Goal: Complete application form

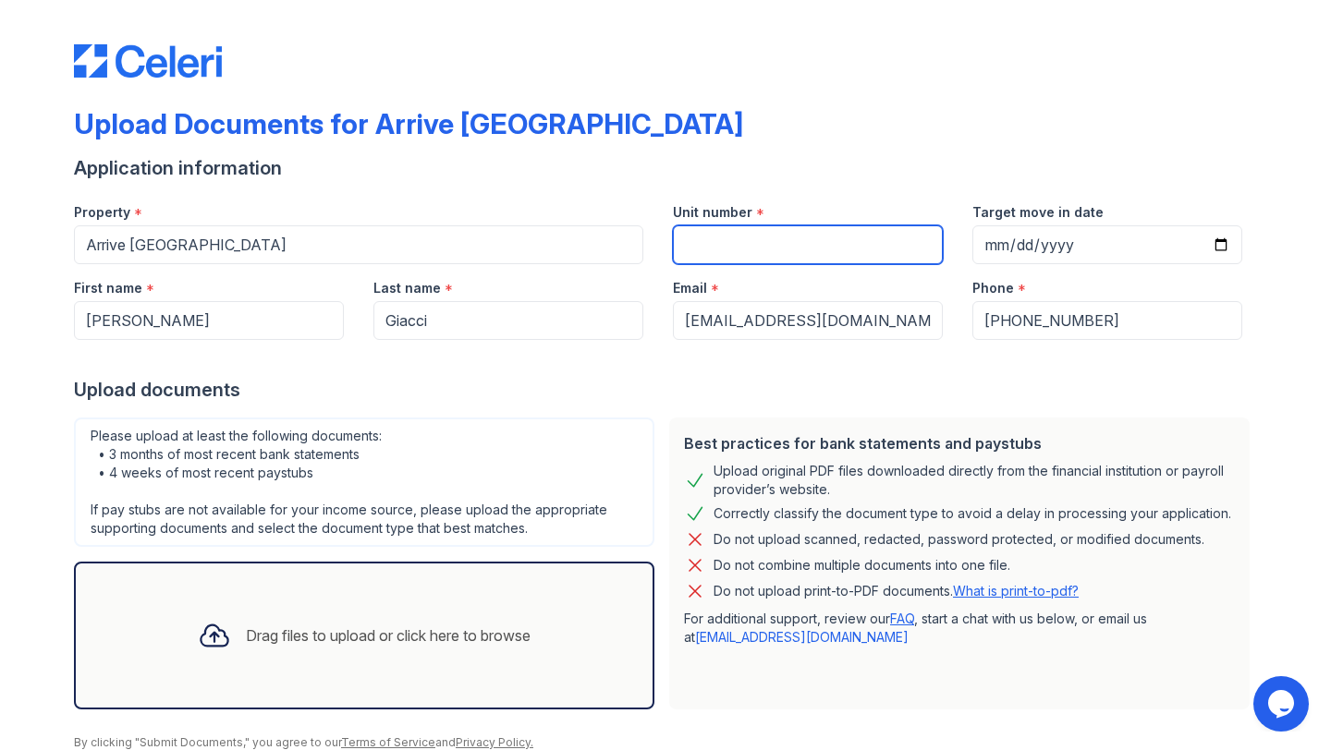
click at [753, 248] on input "Unit number" at bounding box center [808, 244] width 270 height 39
type input "92"
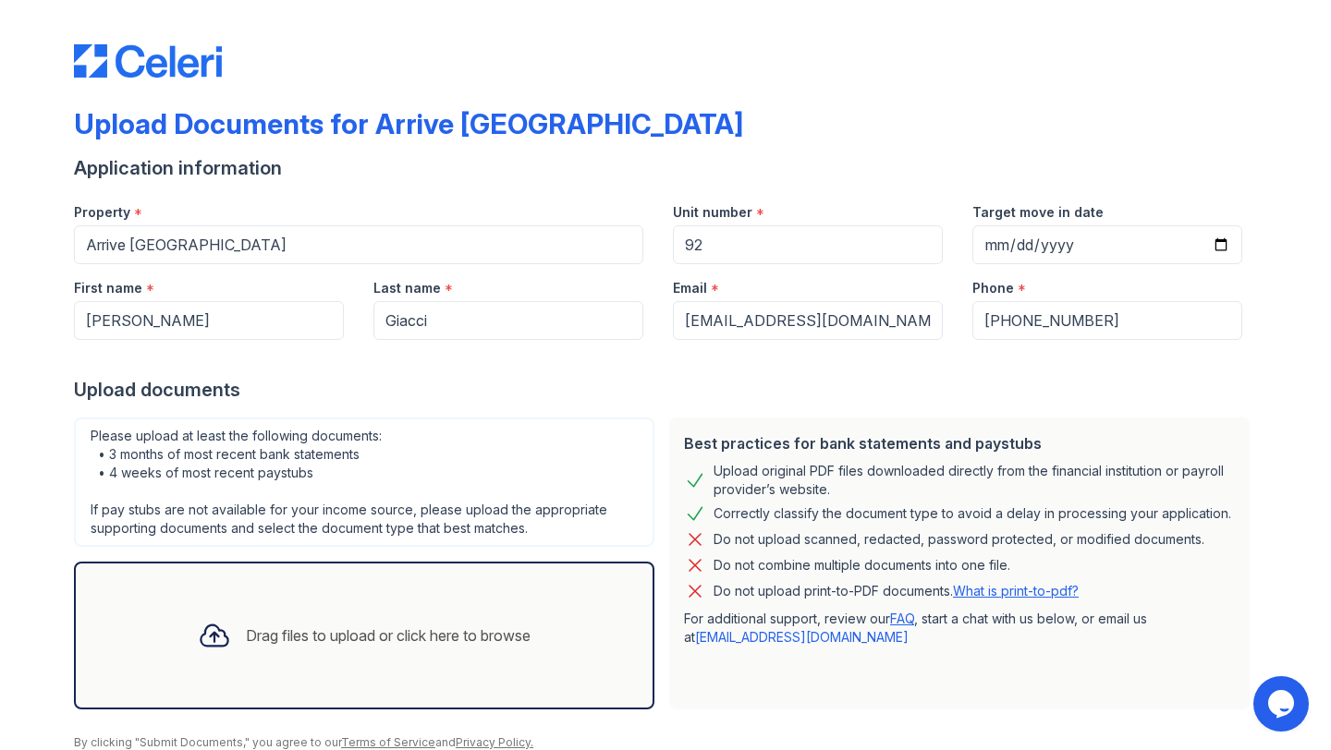
click at [737, 408] on form "Application information Property * Arrive [GEOGRAPHIC_DATA] Unit number * 92 Ta…" at bounding box center [665, 471] width 1183 height 632
click at [227, 707] on div "Drag files to upload or click here to browse" at bounding box center [364, 636] width 580 height 148
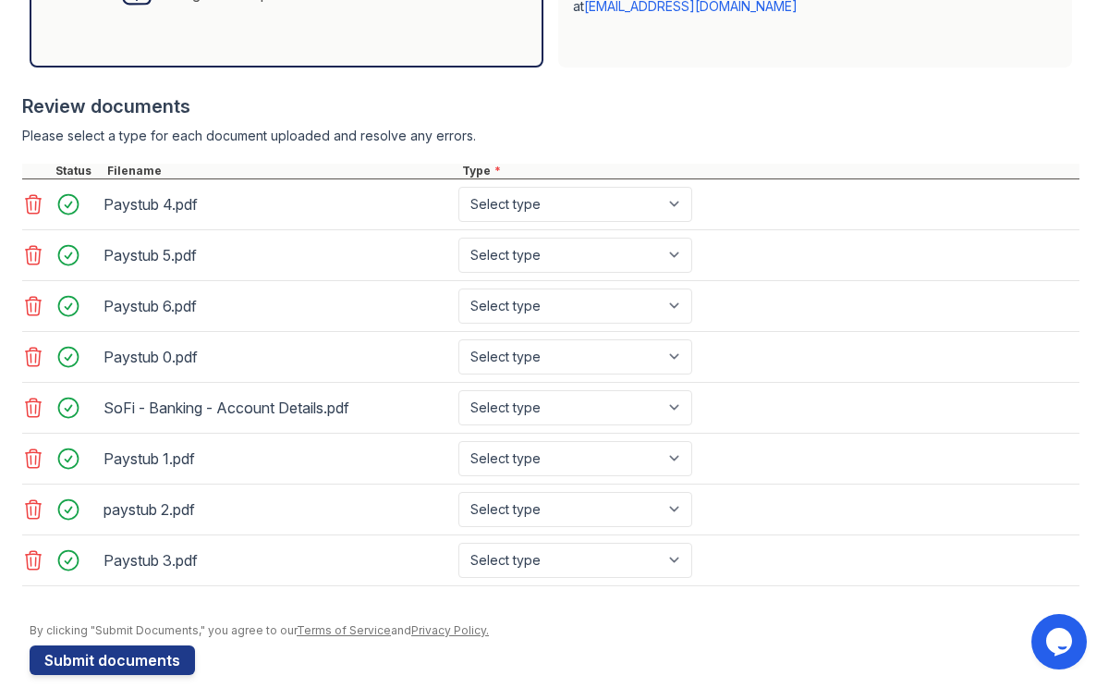
scroll to position [651, 0]
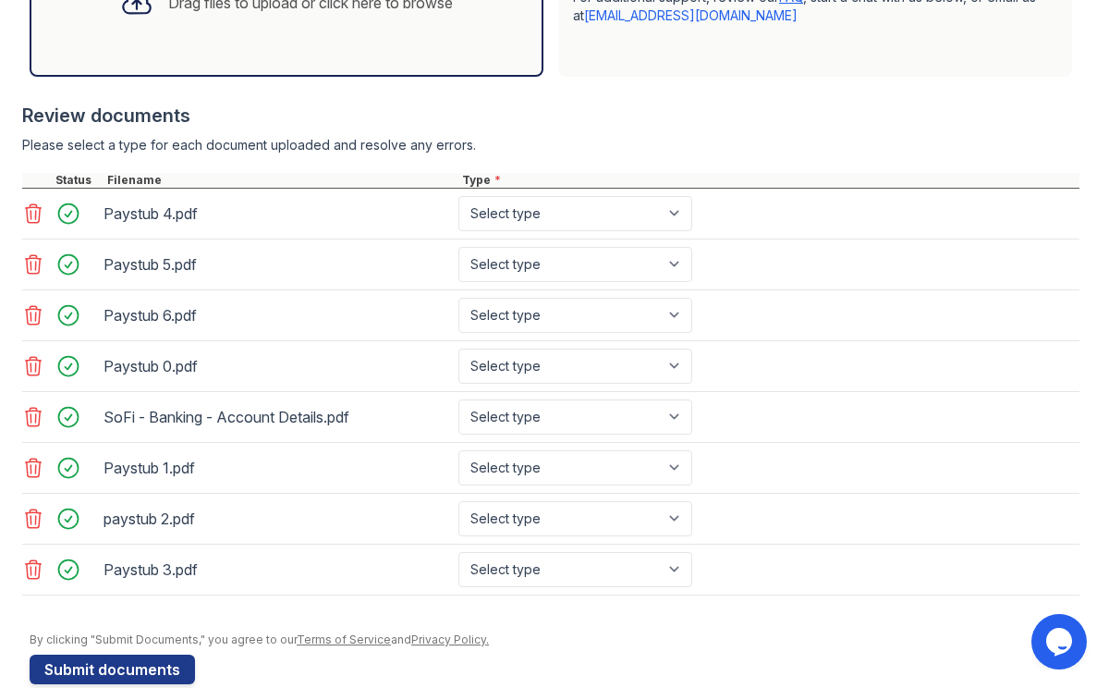
click at [321, 504] on div "paystub 2.pdf" at bounding box center [276, 519] width 347 height 30
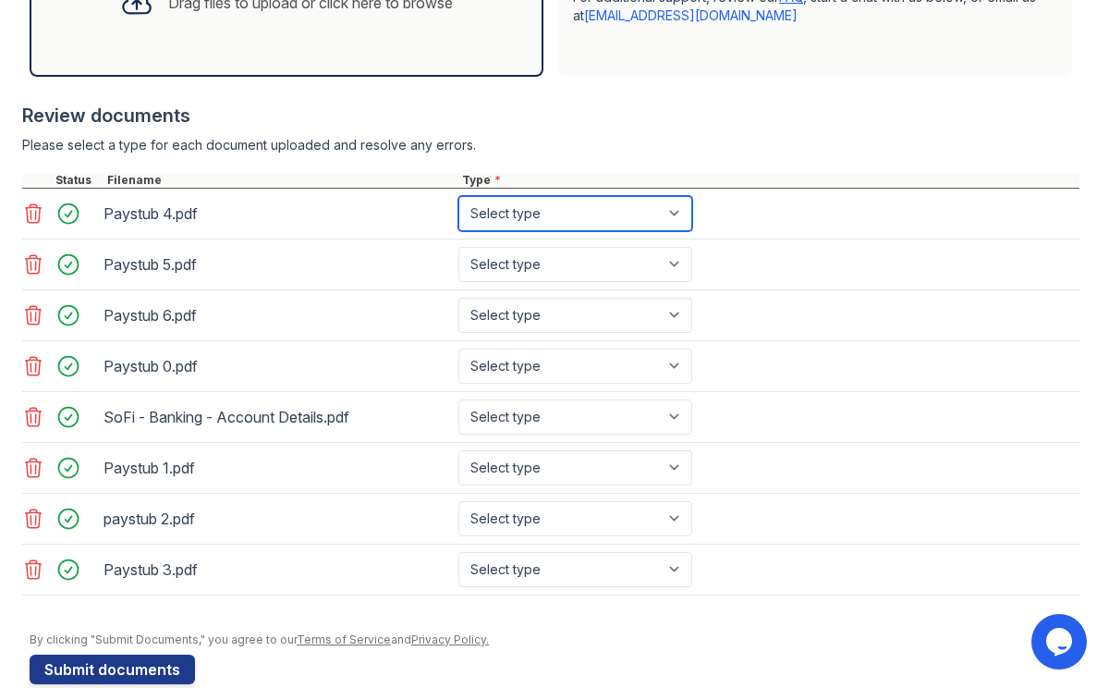
click at [673, 208] on select "Select type Paystub Bank Statement Offer Letter Tax Documents Benefit Award Let…" at bounding box center [575, 213] width 234 height 35
select select "paystub"
click at [458, 196] on select "Select type Paystub Bank Statement Offer Letter Tax Documents Benefit Award Let…" at bounding box center [575, 213] width 234 height 35
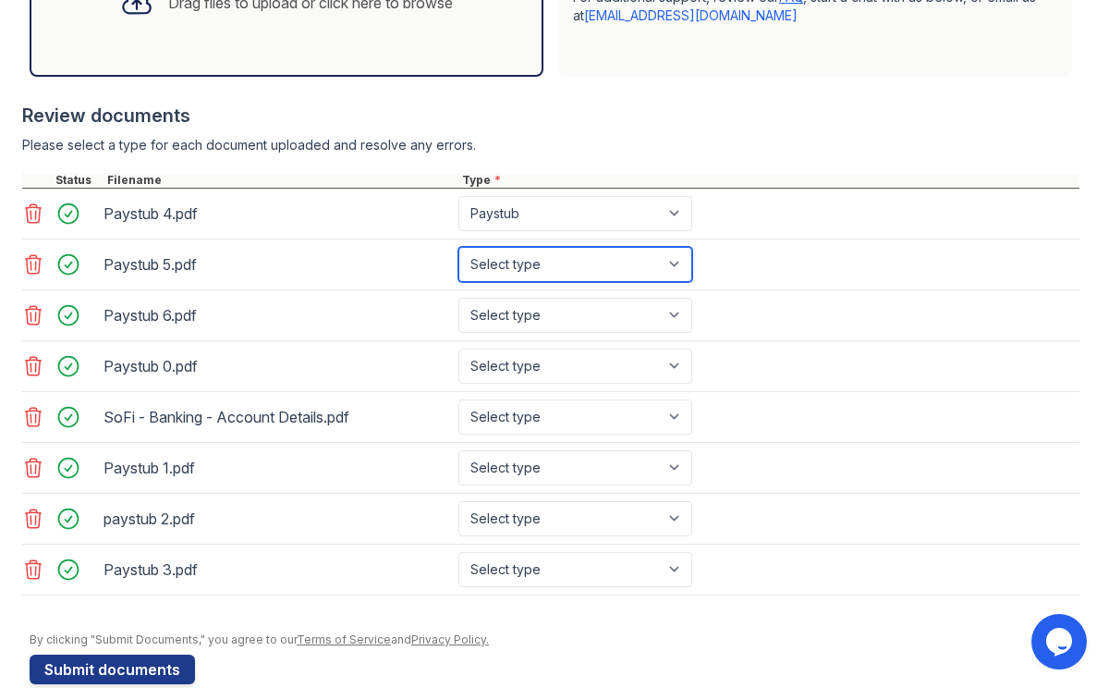
click at [676, 251] on select "Select type Paystub Bank Statement Offer Letter Tax Documents Benefit Award Let…" at bounding box center [575, 264] width 234 height 35
select select "paystub"
click at [458, 247] on select "Select type Paystub Bank Statement Offer Letter Tax Documents Benefit Award Let…" at bounding box center [575, 264] width 234 height 35
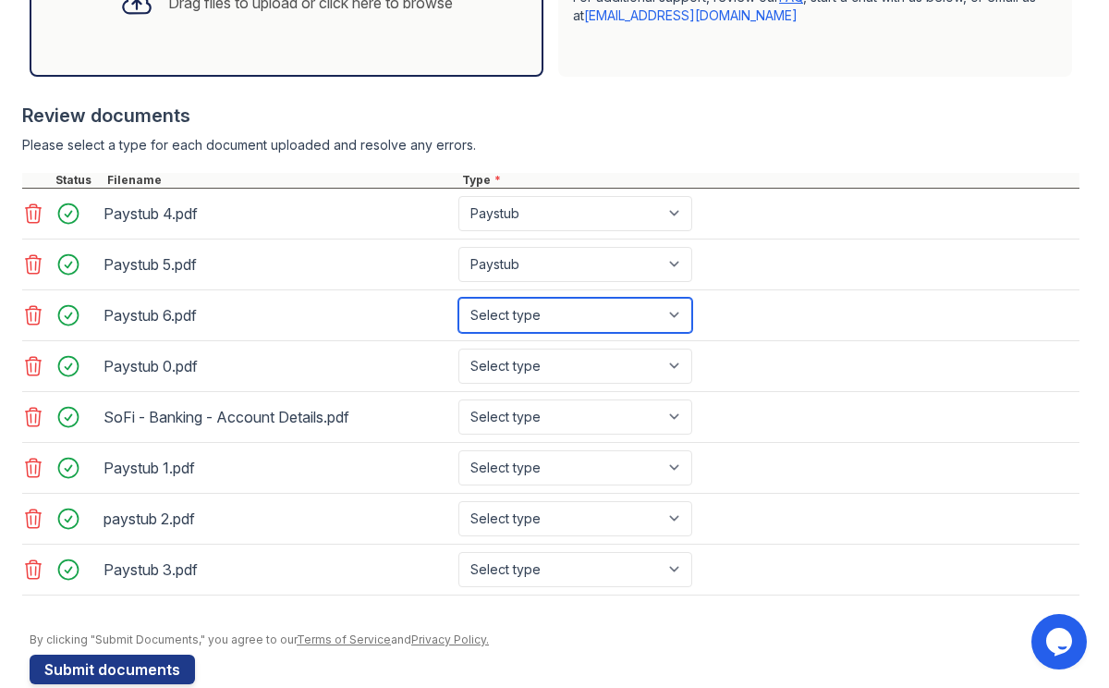
click at [671, 314] on select "Select type Paystub Bank Statement Offer Letter Tax Documents Benefit Award Let…" at bounding box center [575, 315] width 234 height 35
select select "paystub"
click at [458, 298] on select "Select type Paystub Bank Statement Offer Letter Tax Documents Benefit Award Let…" at bounding box center [575, 315] width 234 height 35
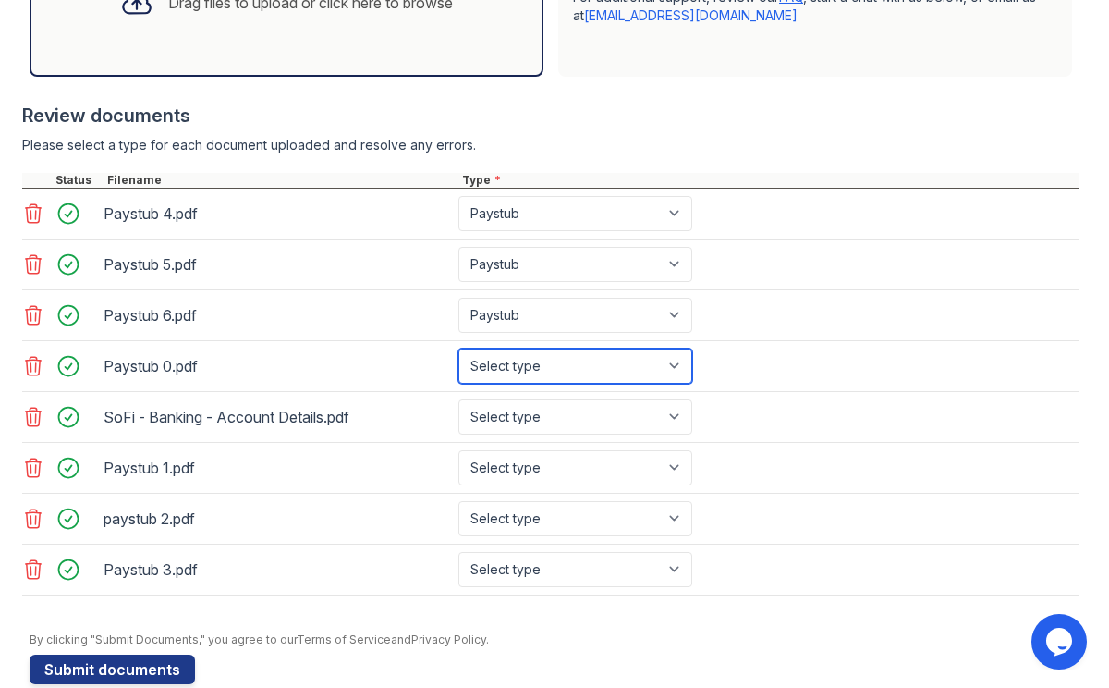
click at [668, 359] on select "Select type Paystub Bank Statement Offer Letter Tax Documents Benefit Award Let…" at bounding box center [575, 365] width 234 height 35
select select "paystub"
click at [458, 348] on select "Select type Paystub Bank Statement Offer Letter Tax Documents Benefit Award Let…" at bounding box center [575, 365] width 234 height 35
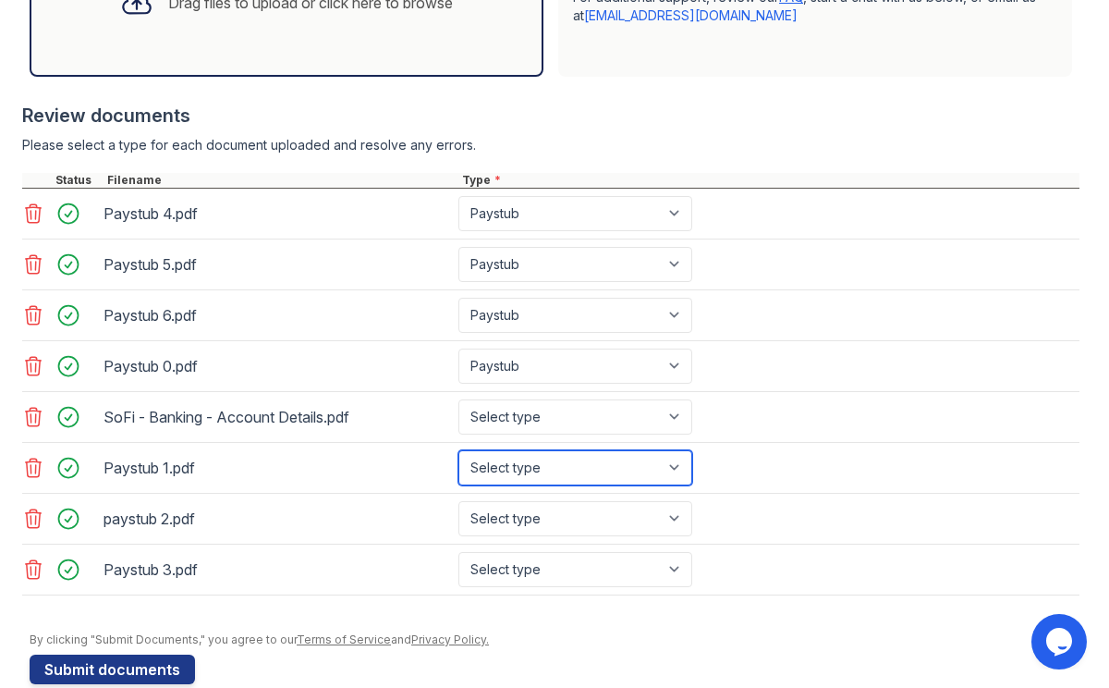
click at [659, 462] on select "Select type Paystub Bank Statement Offer Letter Tax Documents Benefit Award Let…" at bounding box center [575, 467] width 234 height 35
select select "paystub"
click at [458, 450] on select "Select type Paystub Bank Statement Offer Letter Tax Documents Benefit Award Let…" at bounding box center [575, 467] width 234 height 35
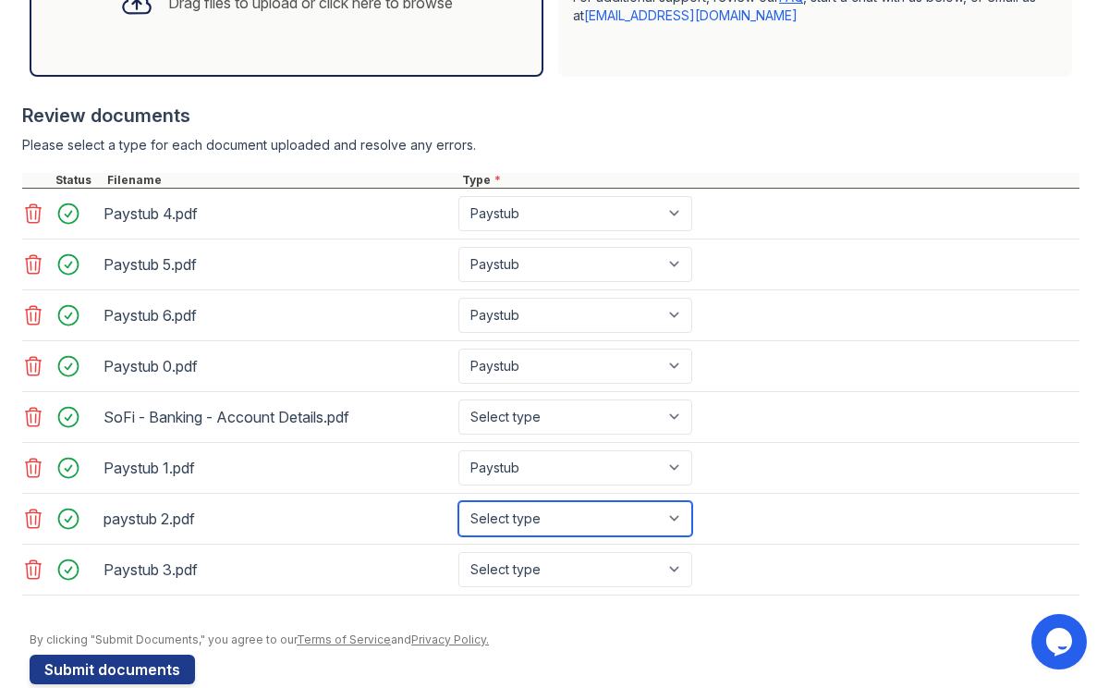
click at [662, 512] on select "Select type Paystub Bank Statement Offer Letter Tax Documents Benefit Award Let…" at bounding box center [575, 518] width 234 height 35
select select "paystub"
click at [458, 501] on select "Select type Paystub Bank Statement Offer Letter Tax Documents Benefit Award Let…" at bounding box center [575, 518] width 234 height 35
click at [661, 549] on div "Paystub 3.pdf Select type Paystub Bank Statement Offer Letter Tax Documents Ben…" at bounding box center [550, 569] width 1057 height 51
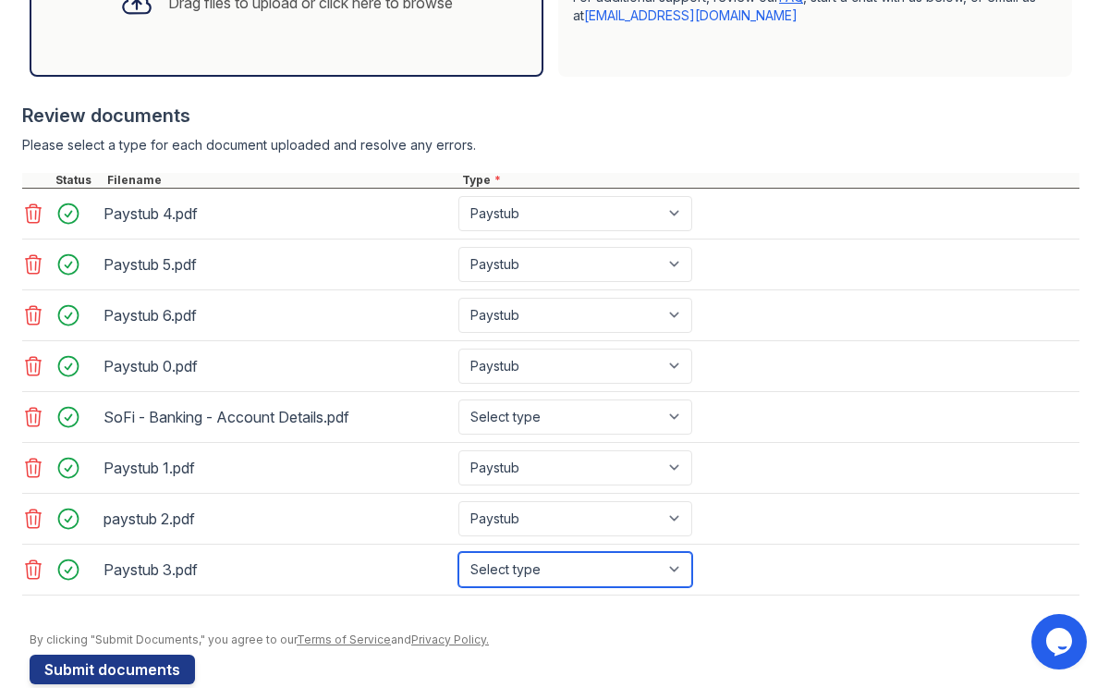
click at [661, 559] on select "Select type Paystub Bank Statement Offer Letter Tax Documents Benefit Award Let…" at bounding box center [575, 569] width 234 height 35
select select "paystub"
click at [458, 552] on select "Select type Paystub Bank Statement Offer Letter Tax Documents Benefit Award Let…" at bounding box center [575, 569] width 234 height 35
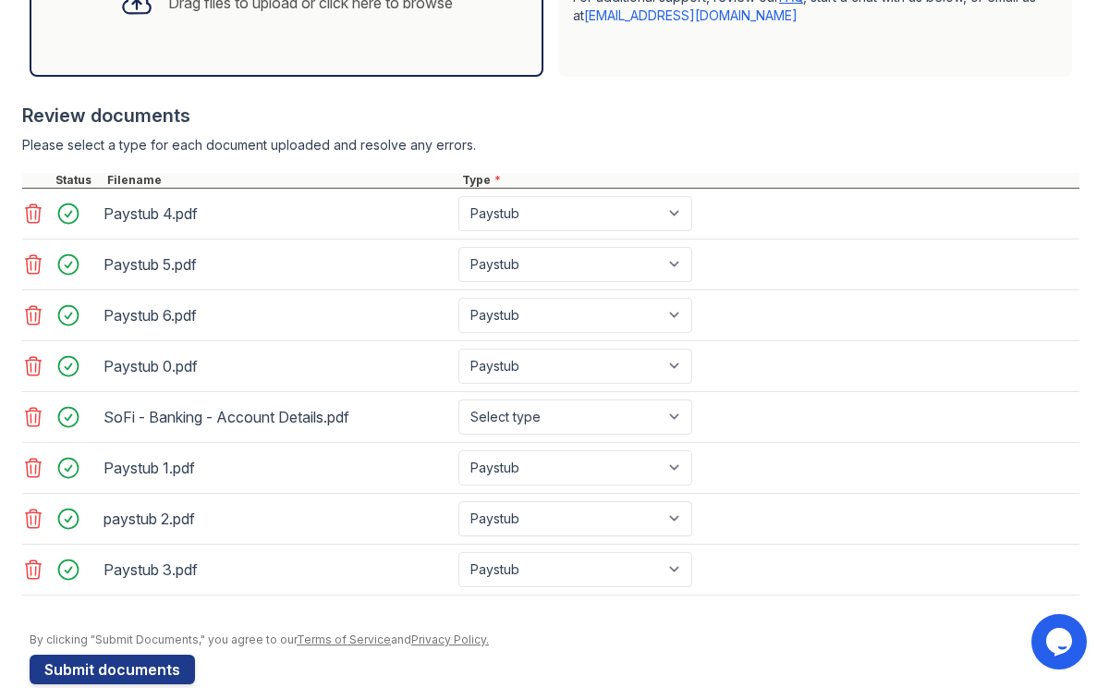
click at [34, 426] on icon at bounding box center [33, 417] width 22 height 22
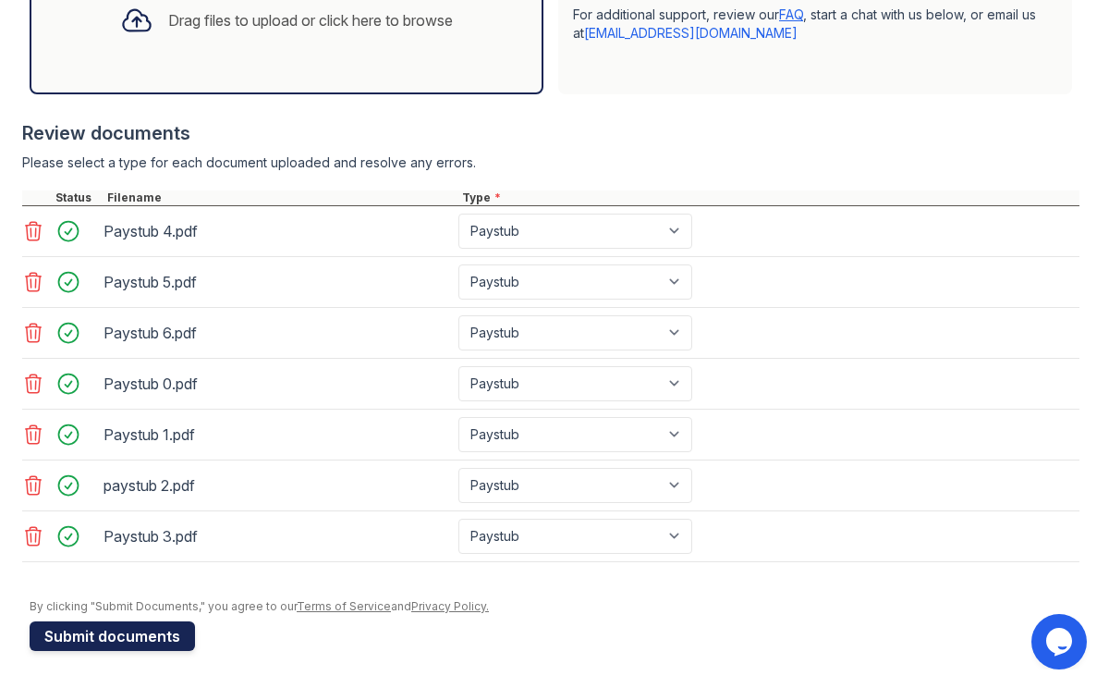
click at [119, 641] on button "Submit documents" at bounding box center [112, 636] width 165 height 30
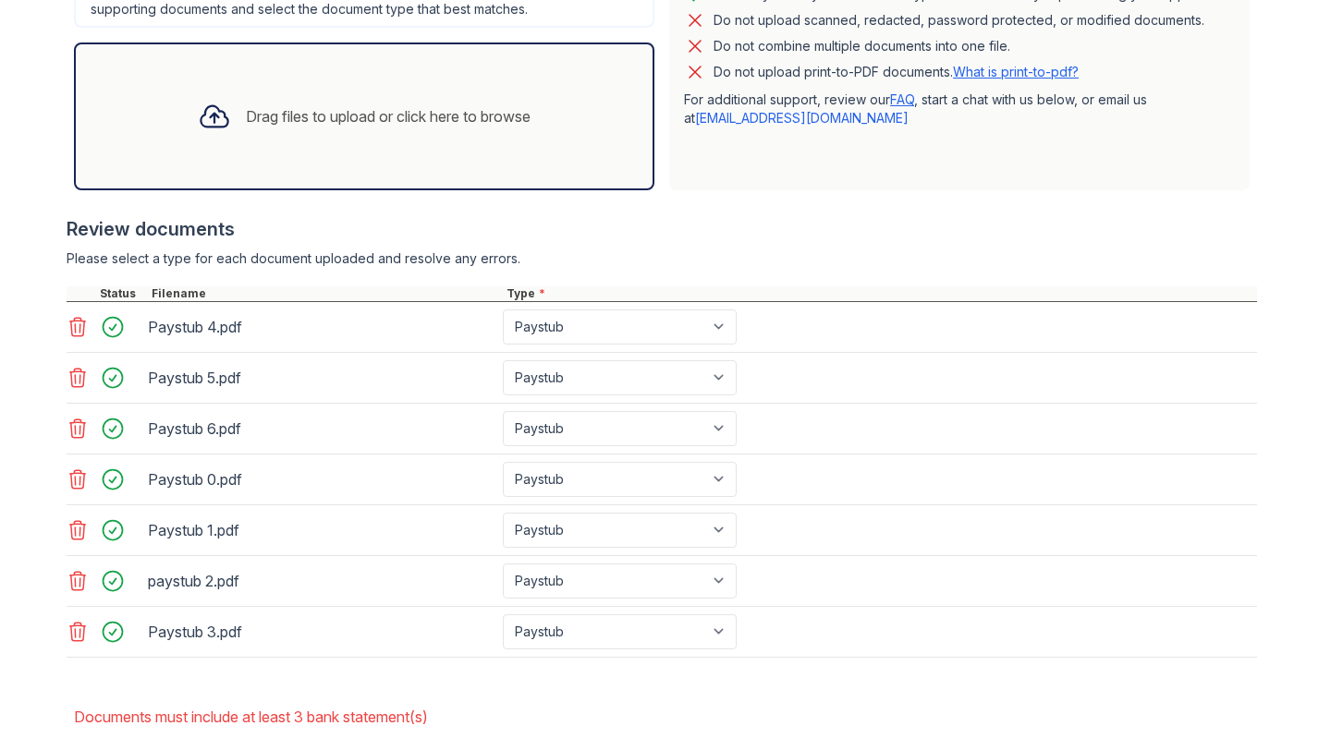
scroll to position [663, 0]
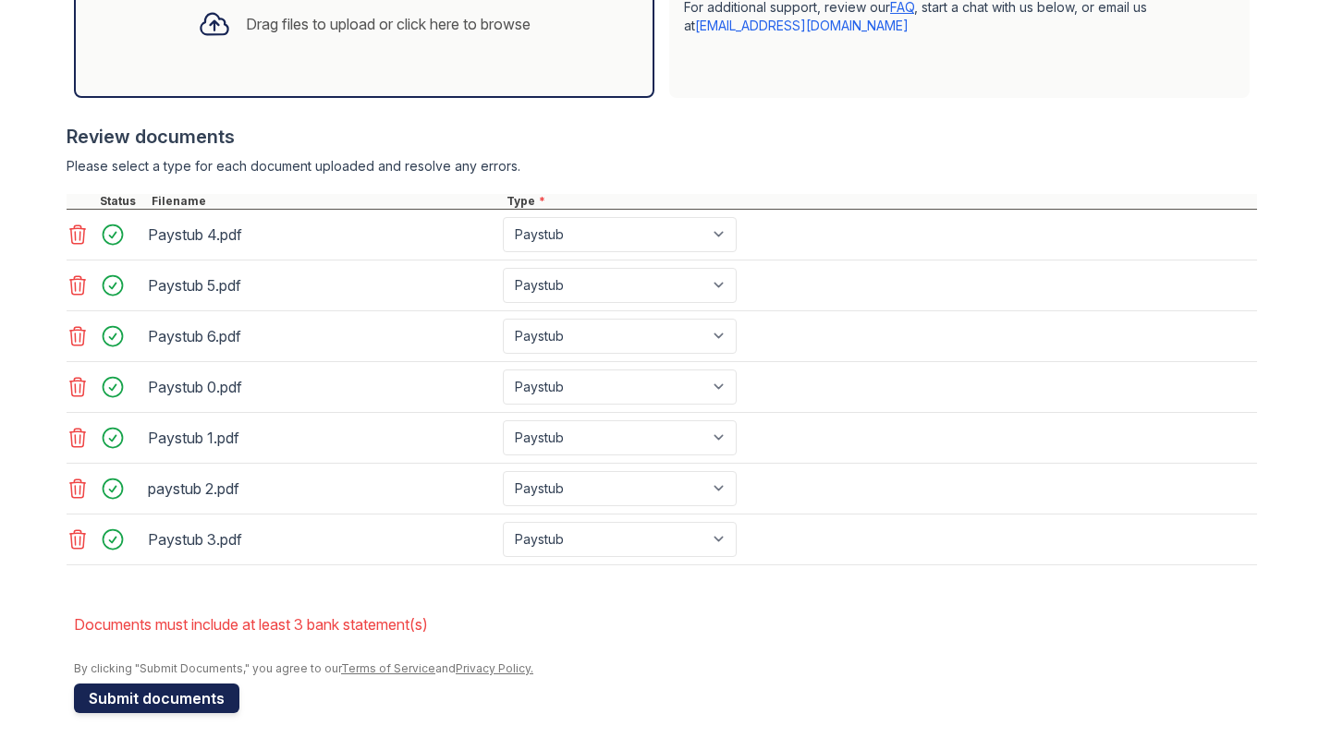
click at [110, 694] on button "Submit documents" at bounding box center [156, 699] width 165 height 30
click at [67, 377] on icon at bounding box center [78, 387] width 22 height 22
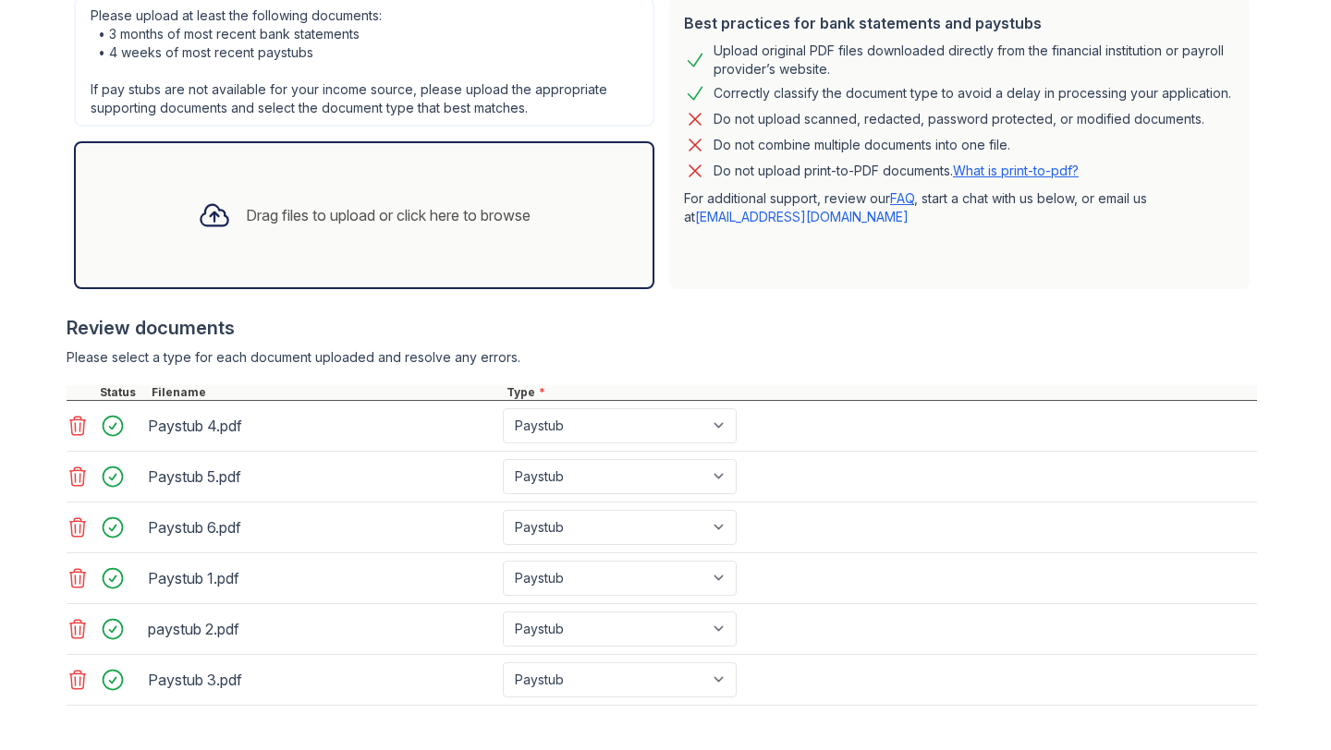
scroll to position [613, 0]
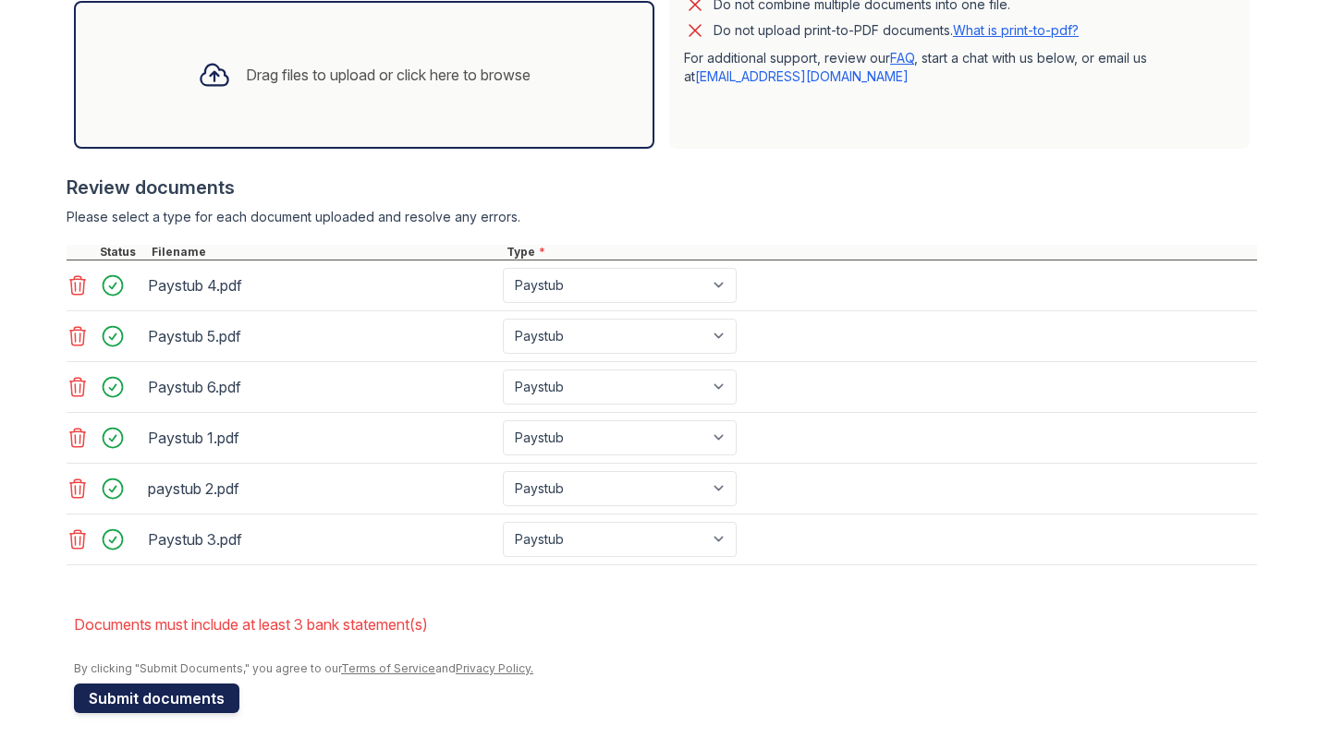
click at [190, 687] on button "Submit documents" at bounding box center [156, 699] width 165 height 30
click at [138, 700] on button "Submit documents" at bounding box center [156, 699] width 165 height 30
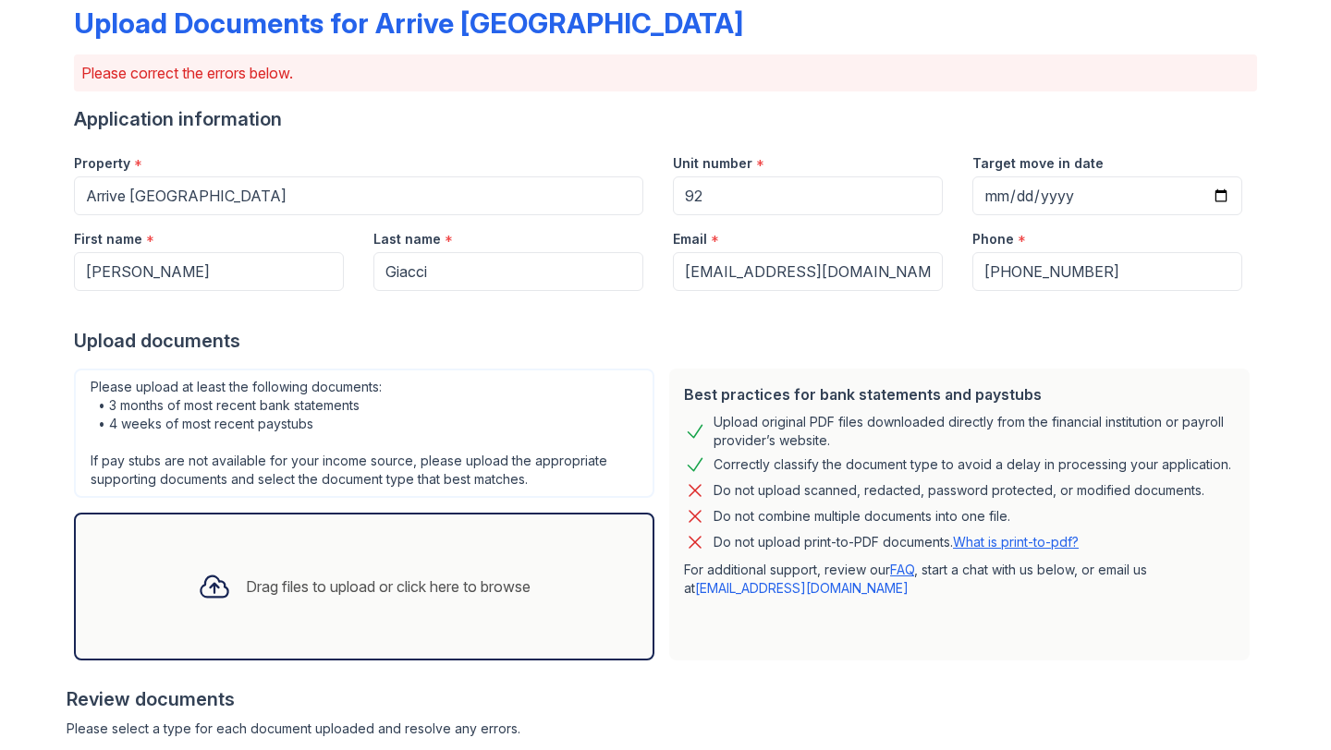
scroll to position [91, 0]
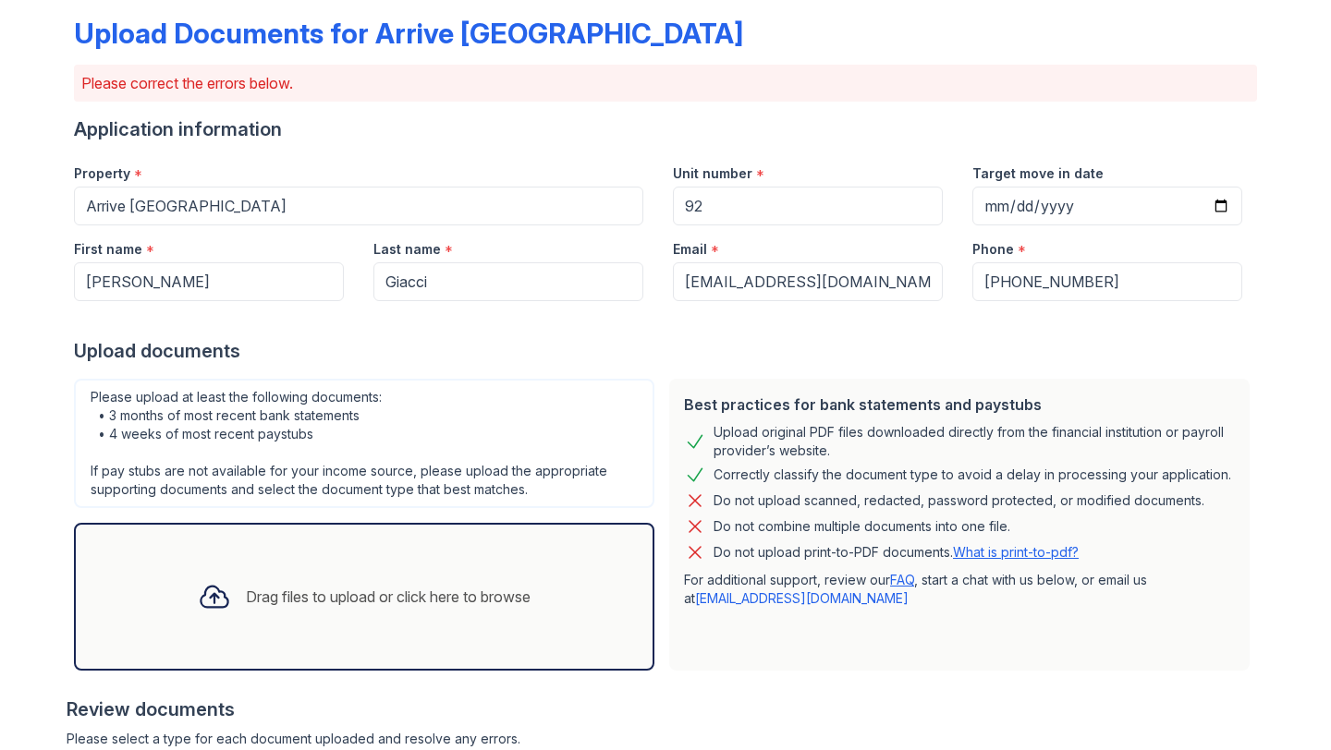
click at [903, 555] on p "Do not upload print-to-PDF documents. What is print-to-pdf?" at bounding box center [895, 552] width 365 height 18
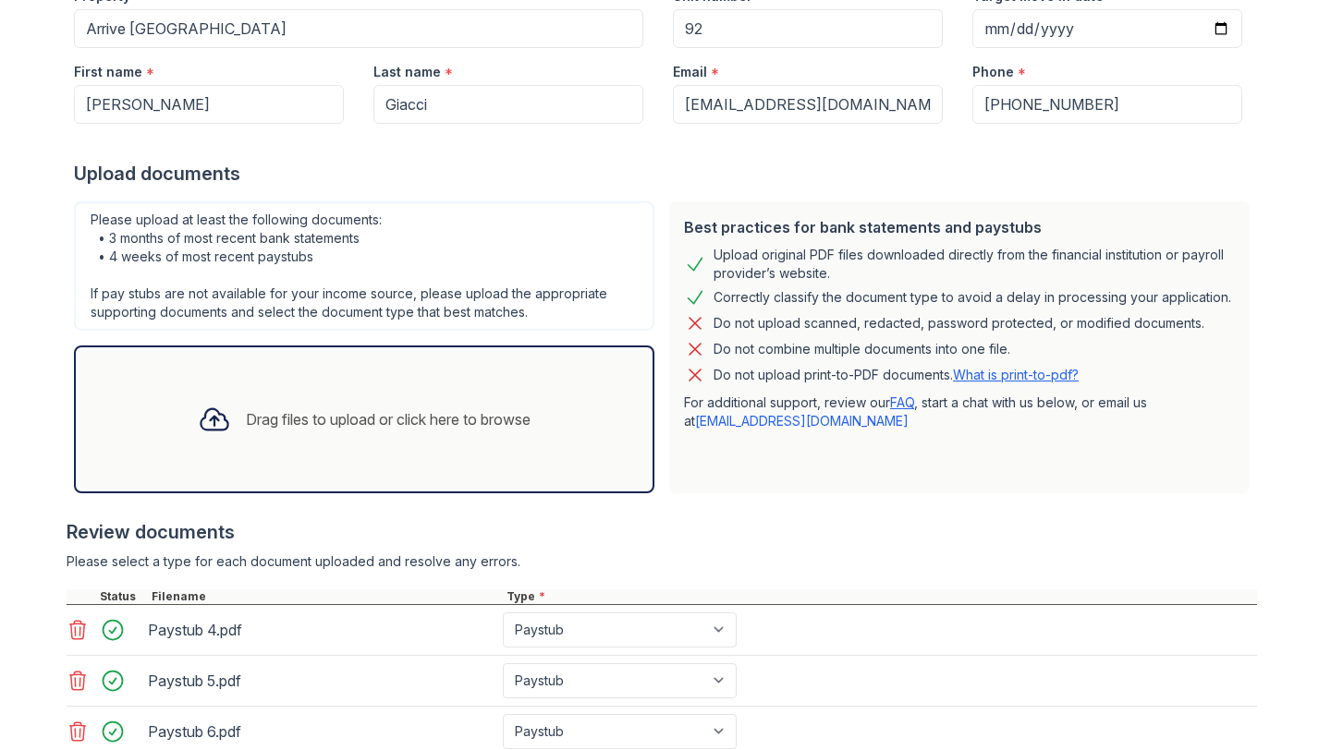
scroll to position [181, 0]
